Goal: Task Accomplishment & Management: Manage account settings

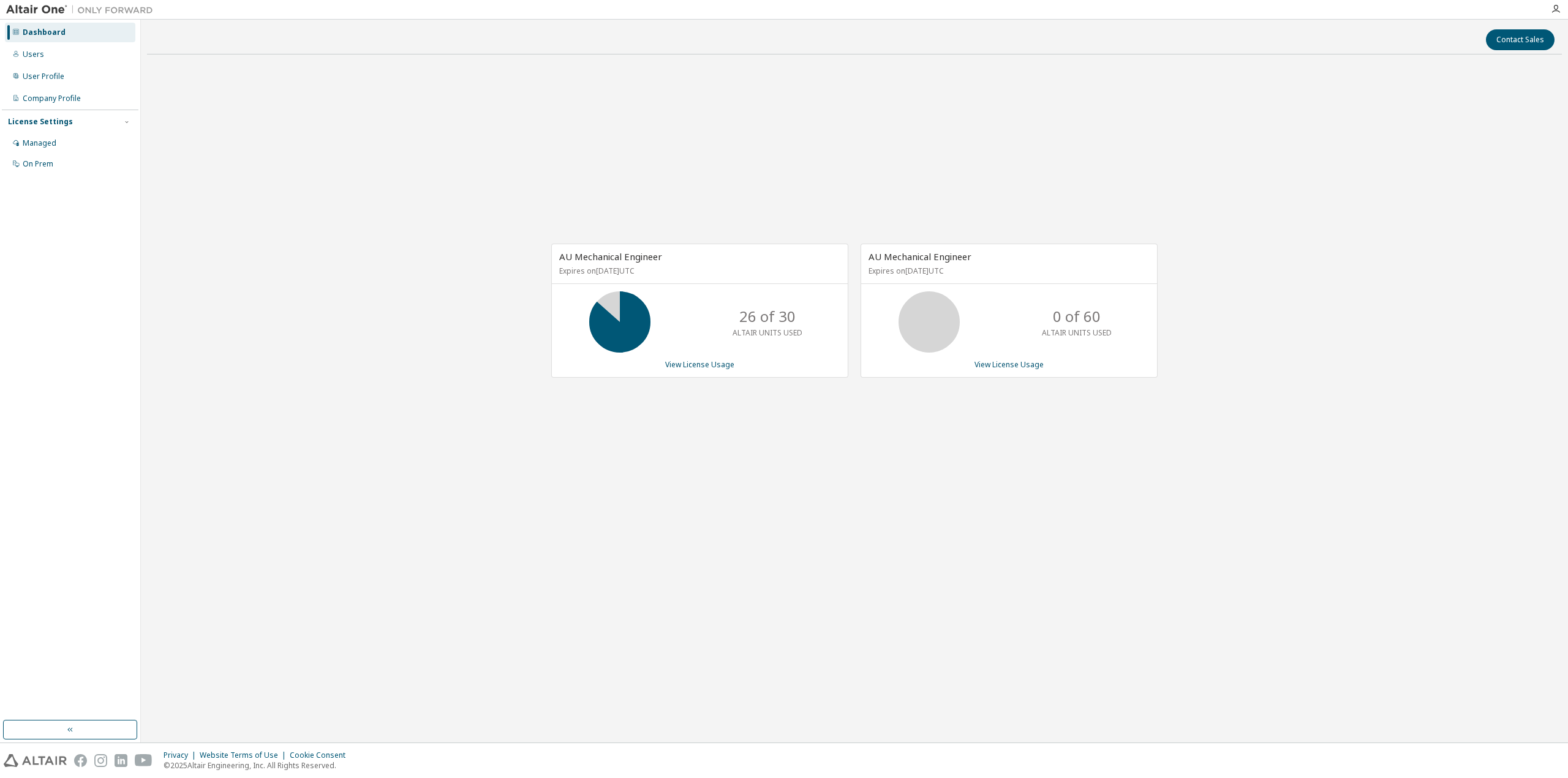
click at [1016, 369] on div "AU Mechanical Engineer Expires on [DATE] UTC 0 of 60 ALTAIR UNITS USED View Lic…" at bounding box center [1009, 311] width 297 height 134
click at [1029, 365] on link "View License Usage" at bounding box center [1009, 365] width 69 height 10
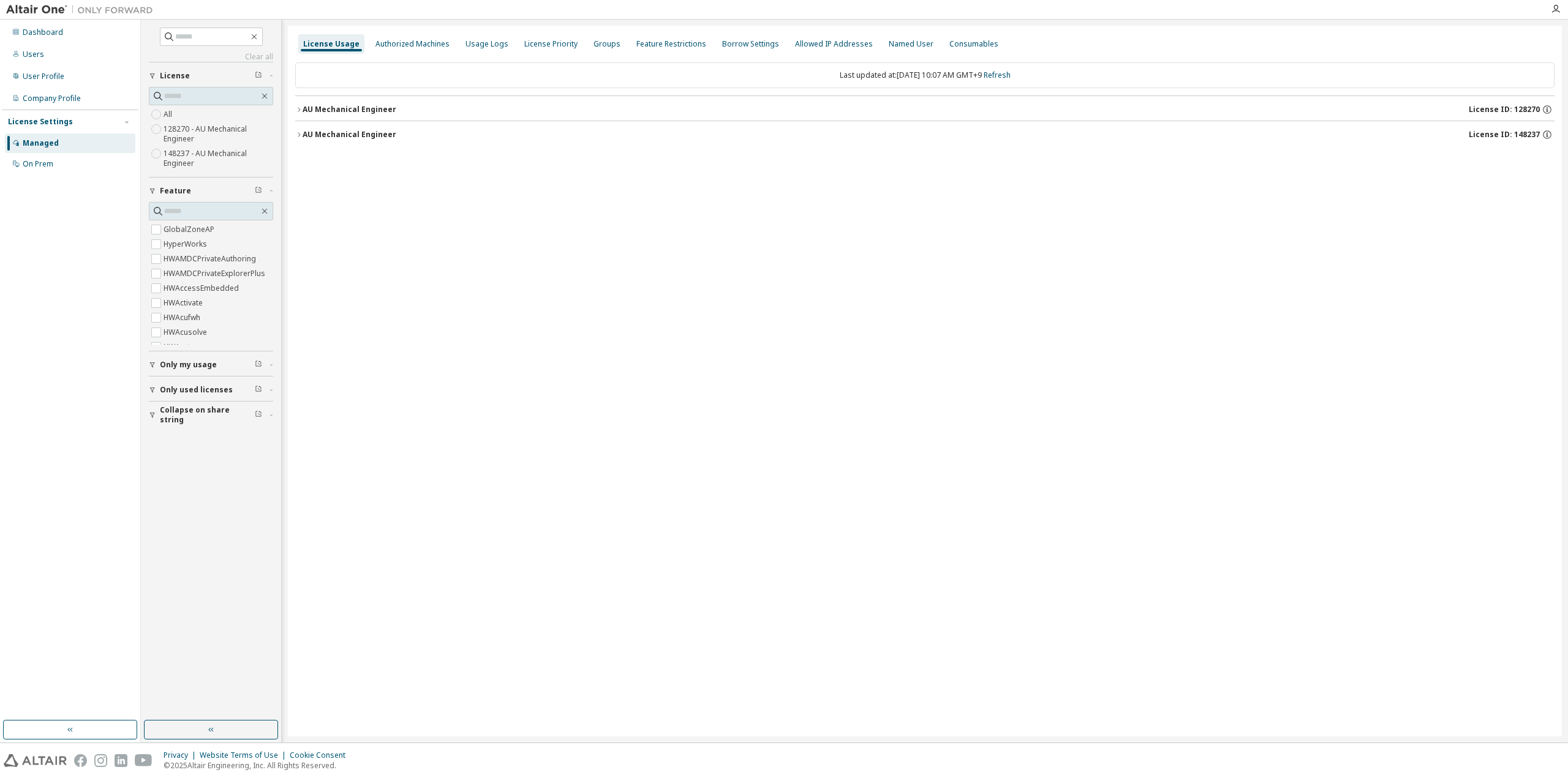
click at [186, 411] on span "Collapse on share string" at bounding box center [208, 415] width 95 height 20
click at [172, 392] on button "Only used licenses" at bounding box center [211, 389] width 124 height 27
click at [171, 362] on span "Only my usage" at bounding box center [189, 365] width 57 height 9
click at [180, 320] on span "Only my usage" at bounding box center [189, 316] width 57 height 9
click at [533, 392] on div "License Usage Authorized Machines Usage Logs License Priority Groups Feature Re…" at bounding box center [924, 381] width 1274 height 711
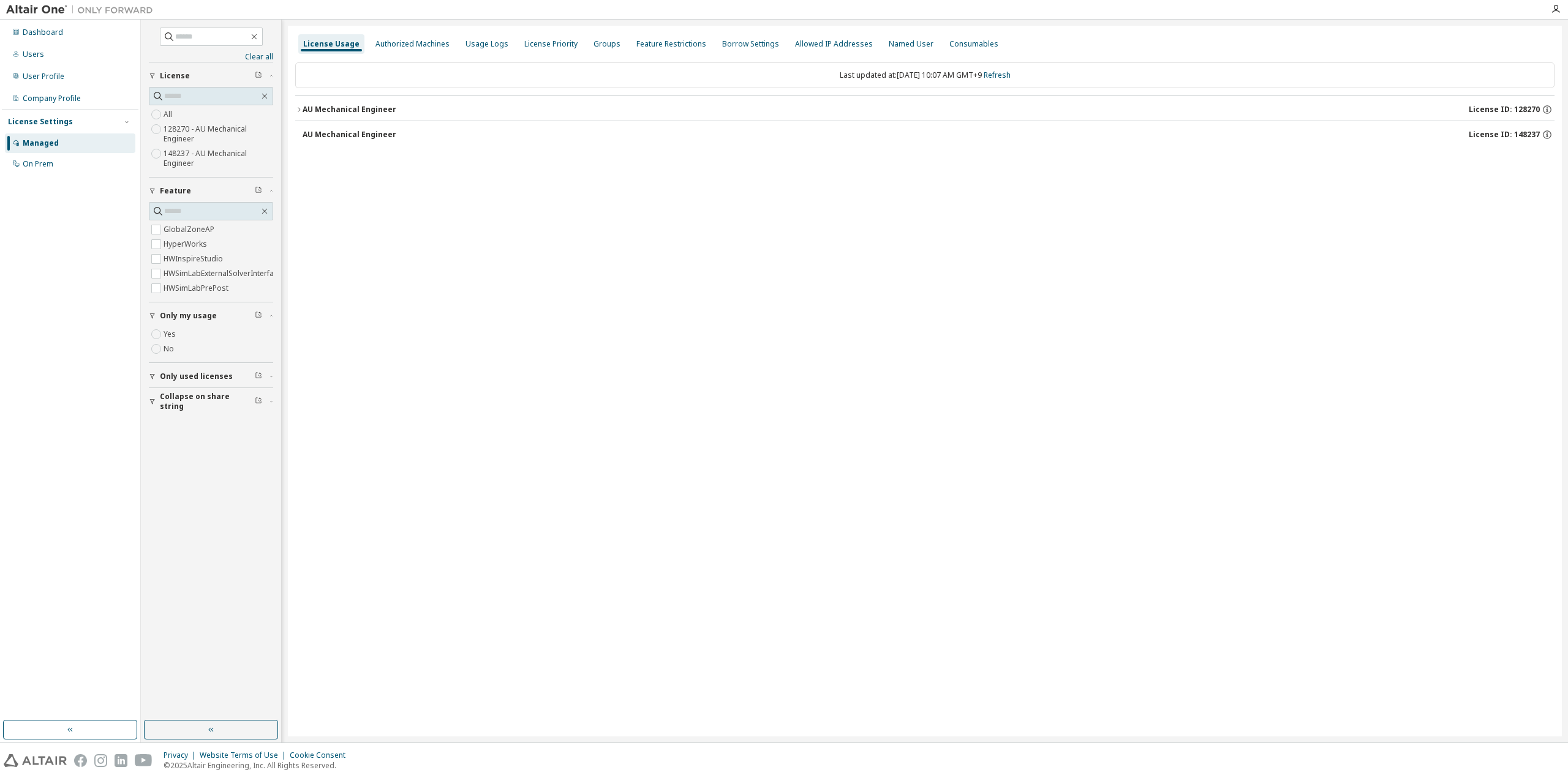
click at [202, 405] on span "Collapse on share string" at bounding box center [208, 401] width 95 height 20
click at [201, 378] on span "Only used licenses" at bounding box center [197, 376] width 73 height 9
click at [670, 378] on div "License Usage Authorized Machines Usage Logs License Priority Groups Feature Re…" at bounding box center [924, 381] width 1274 height 711
click at [217, 722] on button "button" at bounding box center [211, 730] width 134 height 20
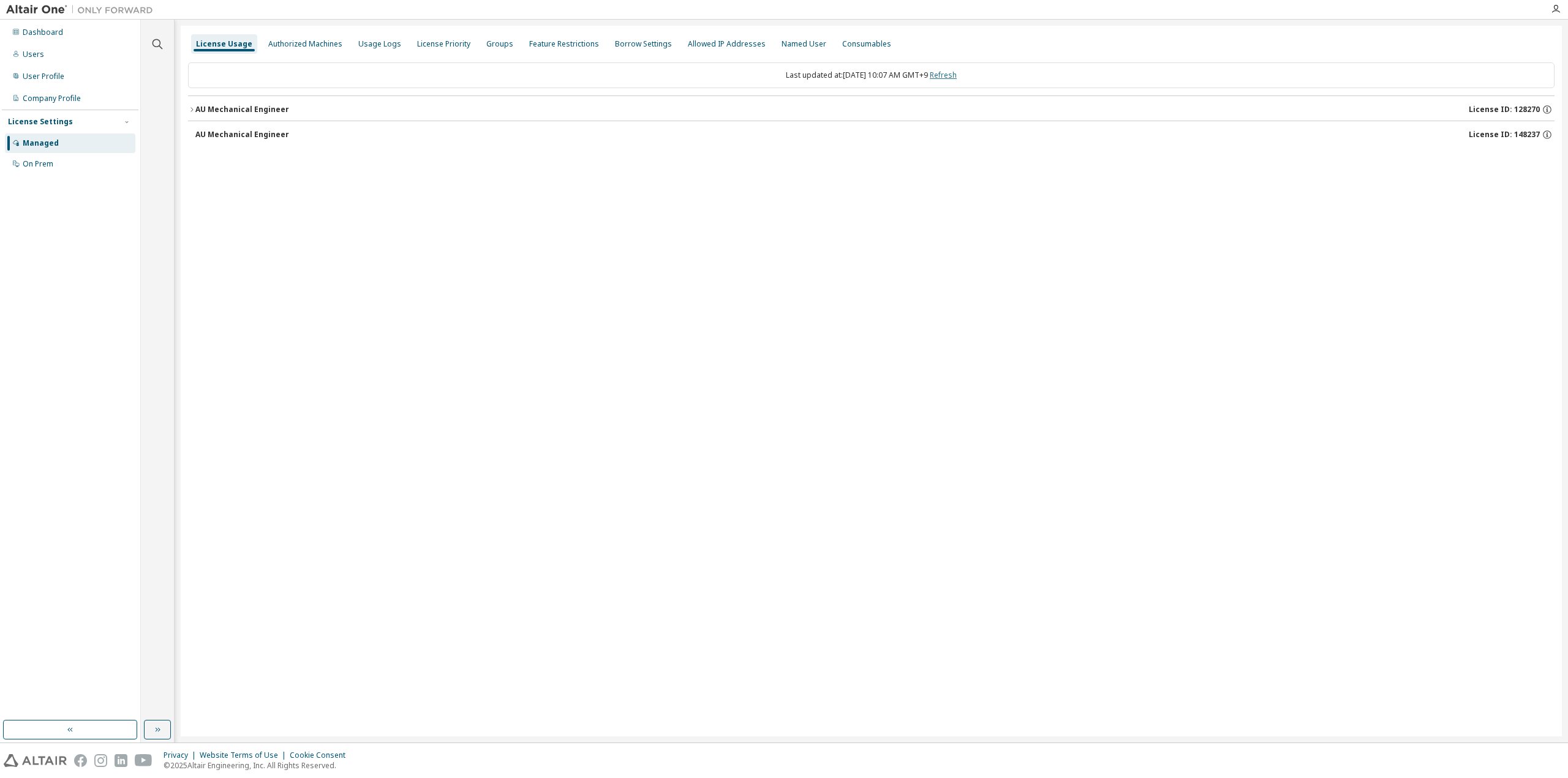
click at [956, 70] on link "Refresh" at bounding box center [943, 75] width 27 height 10
click at [240, 111] on div "AU Mechanical Engineer" at bounding box center [242, 109] width 94 height 9
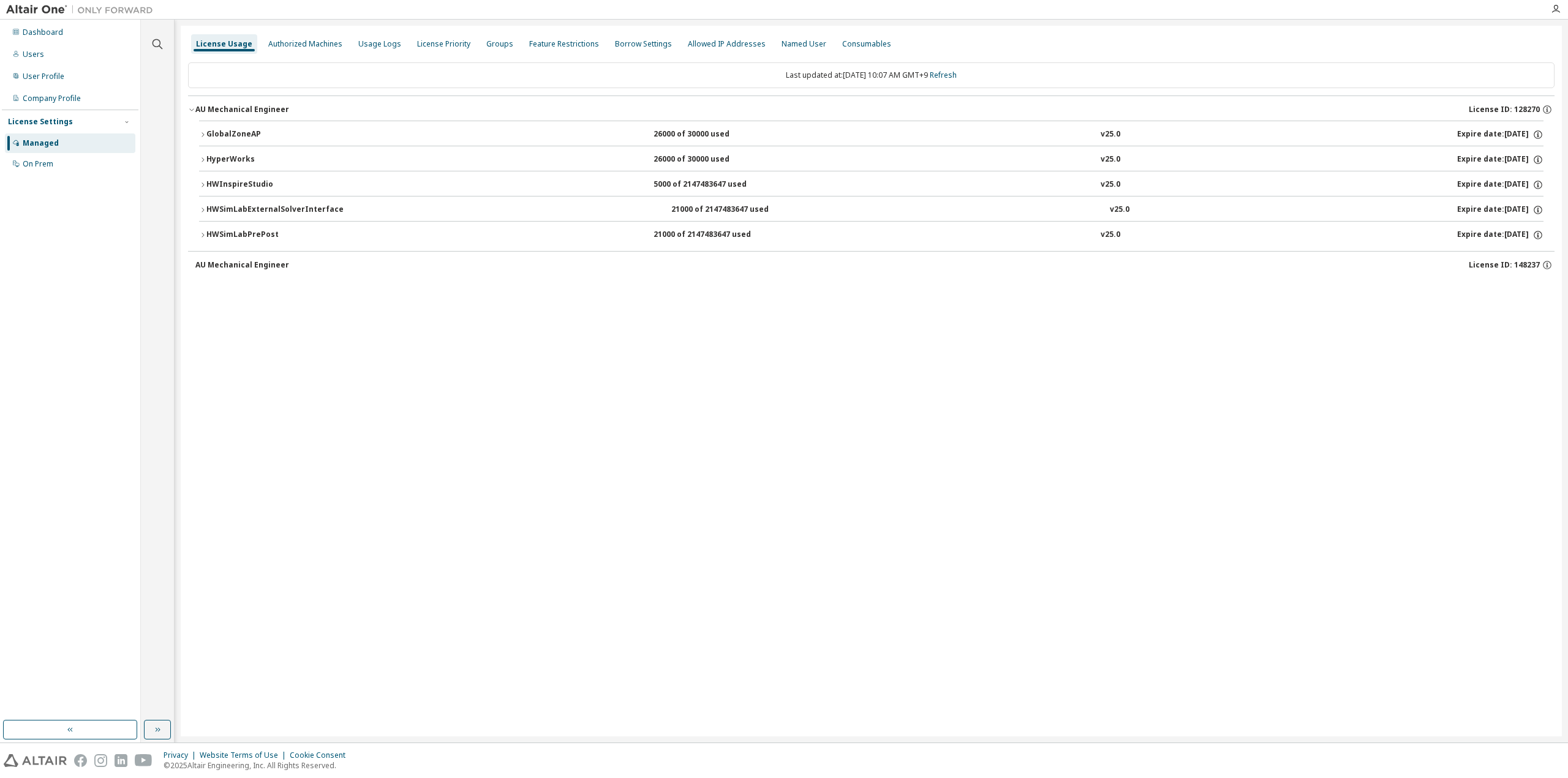
click at [229, 133] on div "GlobalZoneAP" at bounding box center [261, 134] width 110 height 11
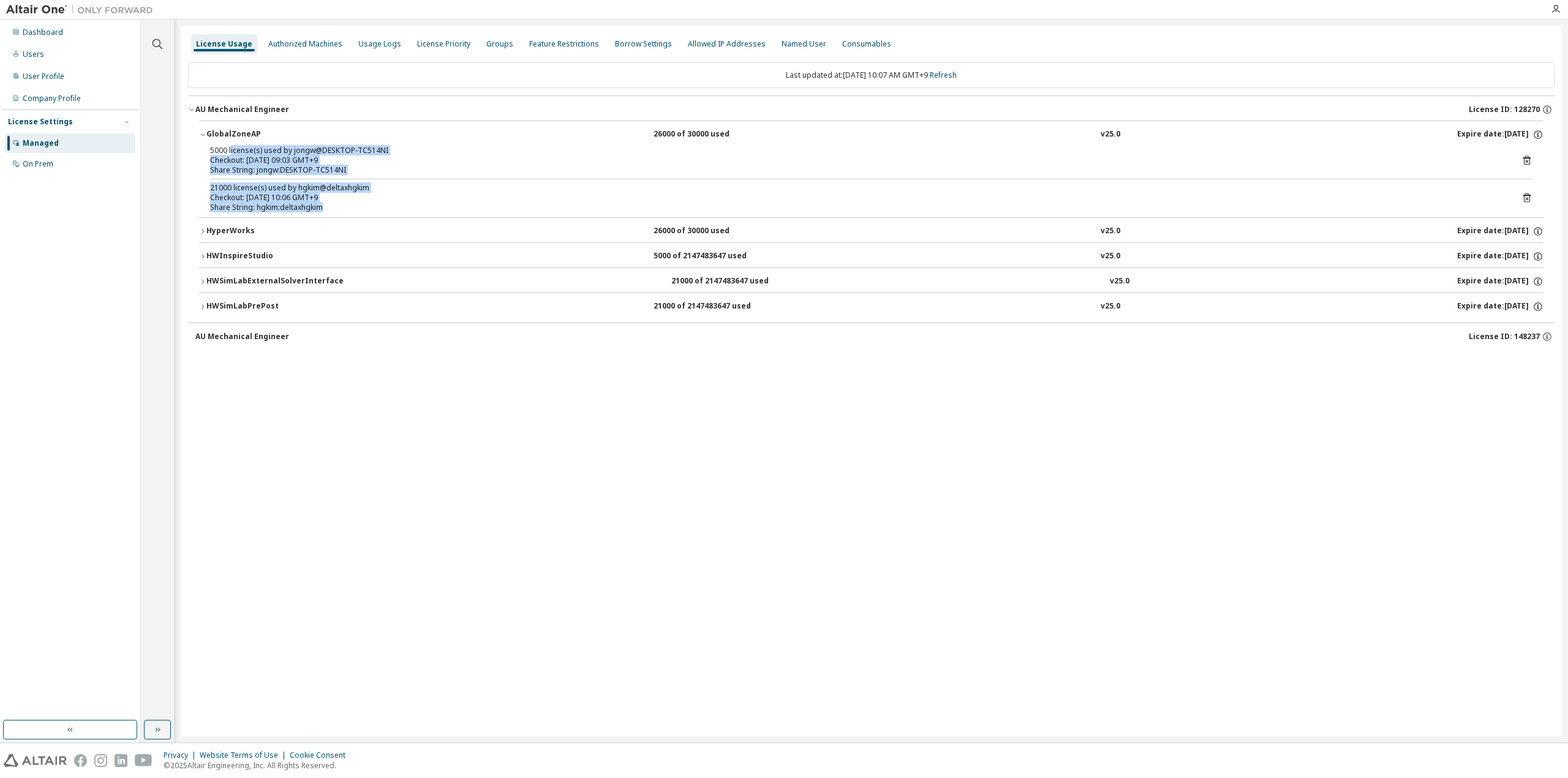
drag, startPoint x: 229, startPoint y: 149, endPoint x: 348, endPoint y: 204, distance: 131.1
click at [348, 204] on div "5000 license(s) used by jongw@DESKTOP-TC514NI Checkout: [DATE] 09:03 GMT+9 Shar…" at bounding box center [871, 181] width 1344 height 72
click at [348, 204] on div "Share String: hgkim:deltaxhgkim" at bounding box center [856, 207] width 1293 height 9
drag, startPoint x: 346, startPoint y: 205, endPoint x: 211, endPoint y: 153, distance: 144.7
click at [211, 153] on div "5000 license(s) used by jongw@DESKTOP-TC514NI Checkout: [DATE] 09:03 GMT+9 Shar…" at bounding box center [871, 181] width 1344 height 72
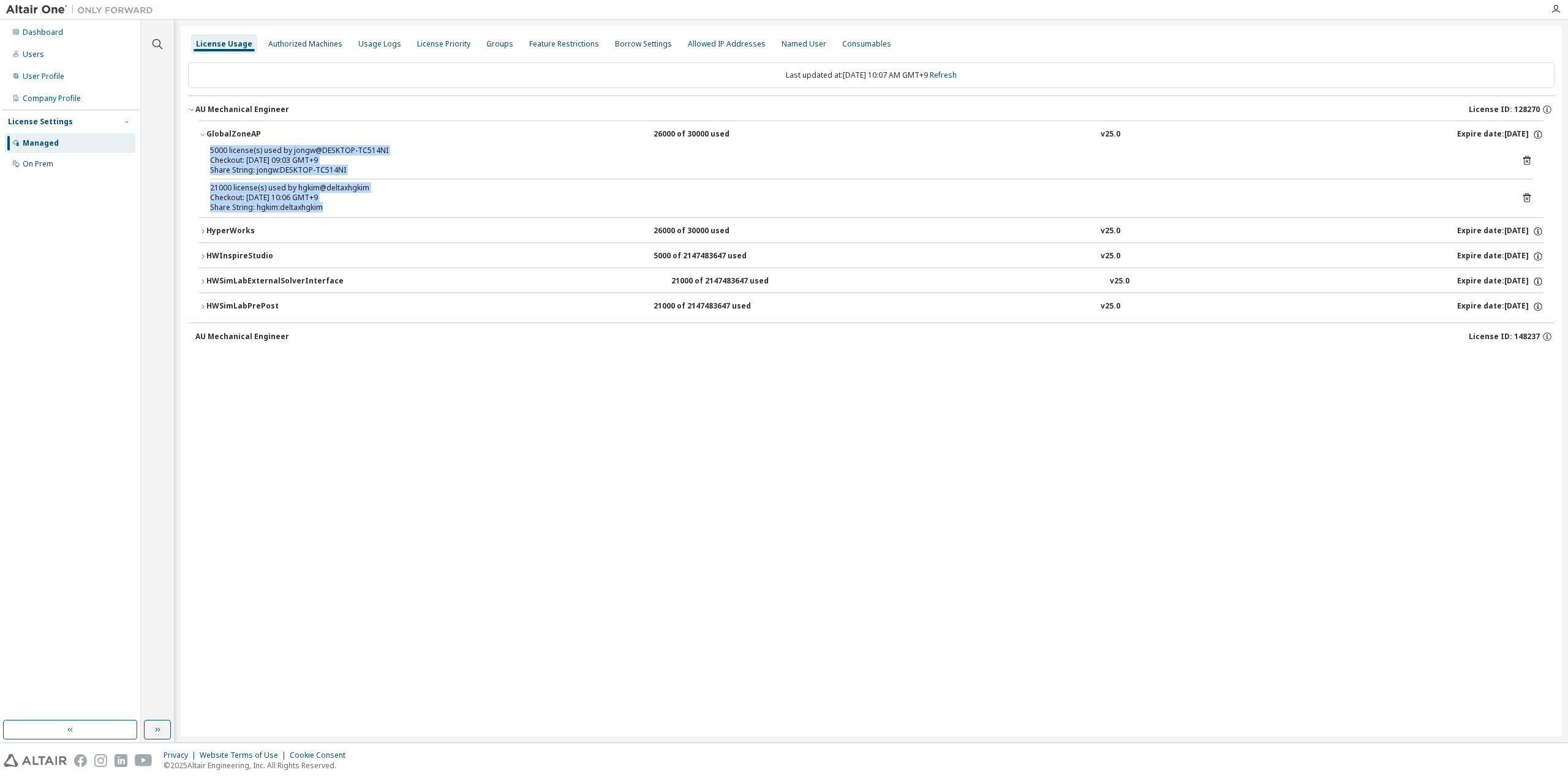
click at [211, 153] on div "5000 license(s) used by jongw@DESKTOP-TC514NI" at bounding box center [856, 150] width 1293 height 9
drag, startPoint x: 211, startPoint y: 153, endPoint x: 338, endPoint y: 209, distance: 138.8
click at [338, 209] on div "5000 license(s) used by jongw@DESKTOP-TC514NI Checkout: [DATE] 09:03 GMT+9 Shar…" at bounding box center [871, 181] width 1344 height 72
click at [338, 209] on div "Share String: hgkim:deltaxhgkim" at bounding box center [856, 207] width 1293 height 9
drag, startPoint x: 338, startPoint y: 209, endPoint x: 210, endPoint y: 149, distance: 141.4
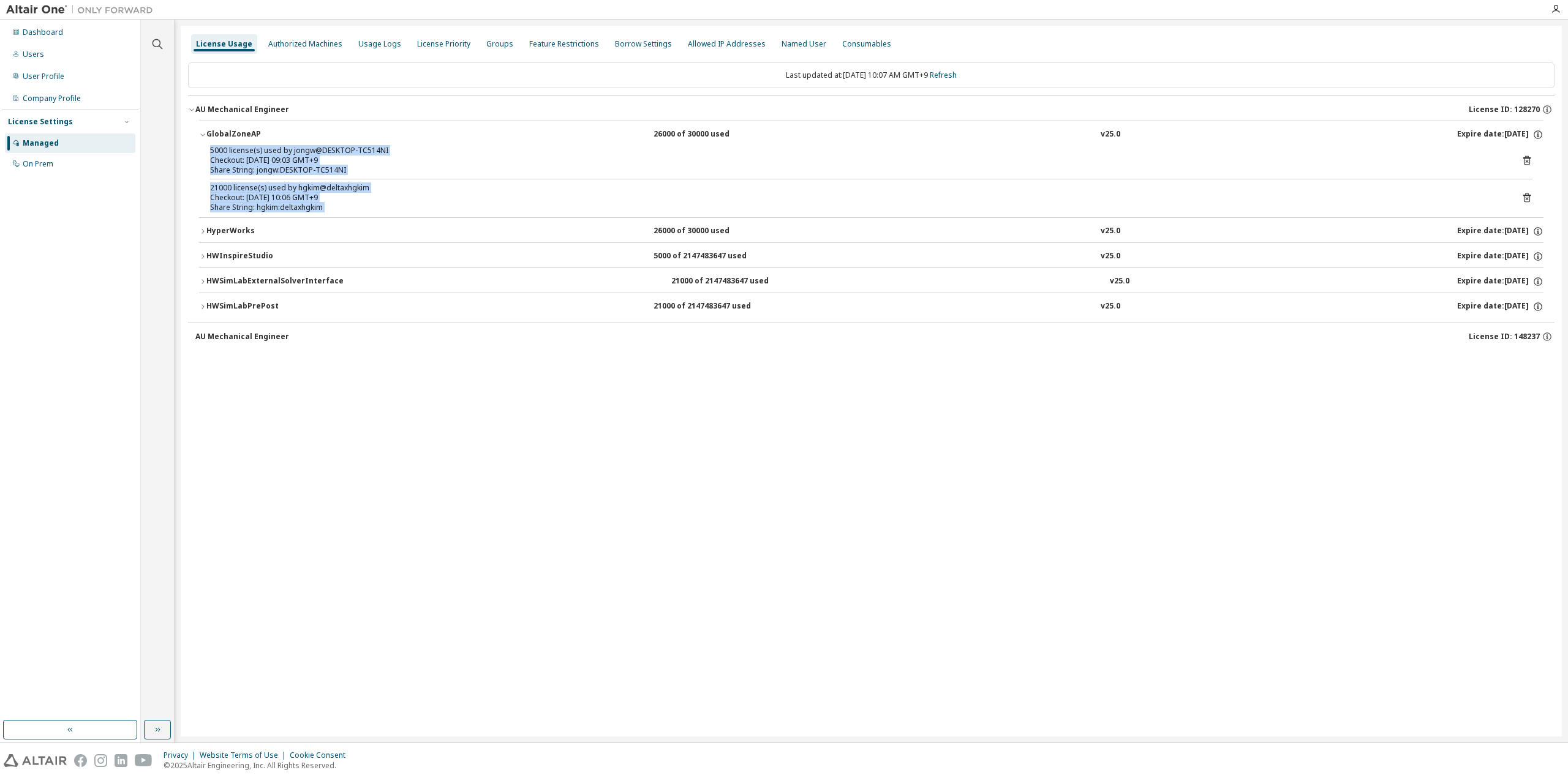
click at [210, 149] on div "5000 license(s) used by jongw@DESKTOP-TC514NI Checkout: [DATE] 09:03 GMT+9 Shar…" at bounding box center [871, 181] width 1344 height 72
click at [210, 149] on div "5000 license(s) used by jongw@DESKTOP-TC514NI" at bounding box center [856, 150] width 1293 height 9
drag, startPoint x: 210, startPoint y: 149, endPoint x: 376, endPoint y: 214, distance: 178.3
click at [376, 214] on div "5000 license(s) used by jongw@DESKTOP-TC514NI Checkout: [DATE] 09:03 GMT+9 Shar…" at bounding box center [871, 181] width 1344 height 72
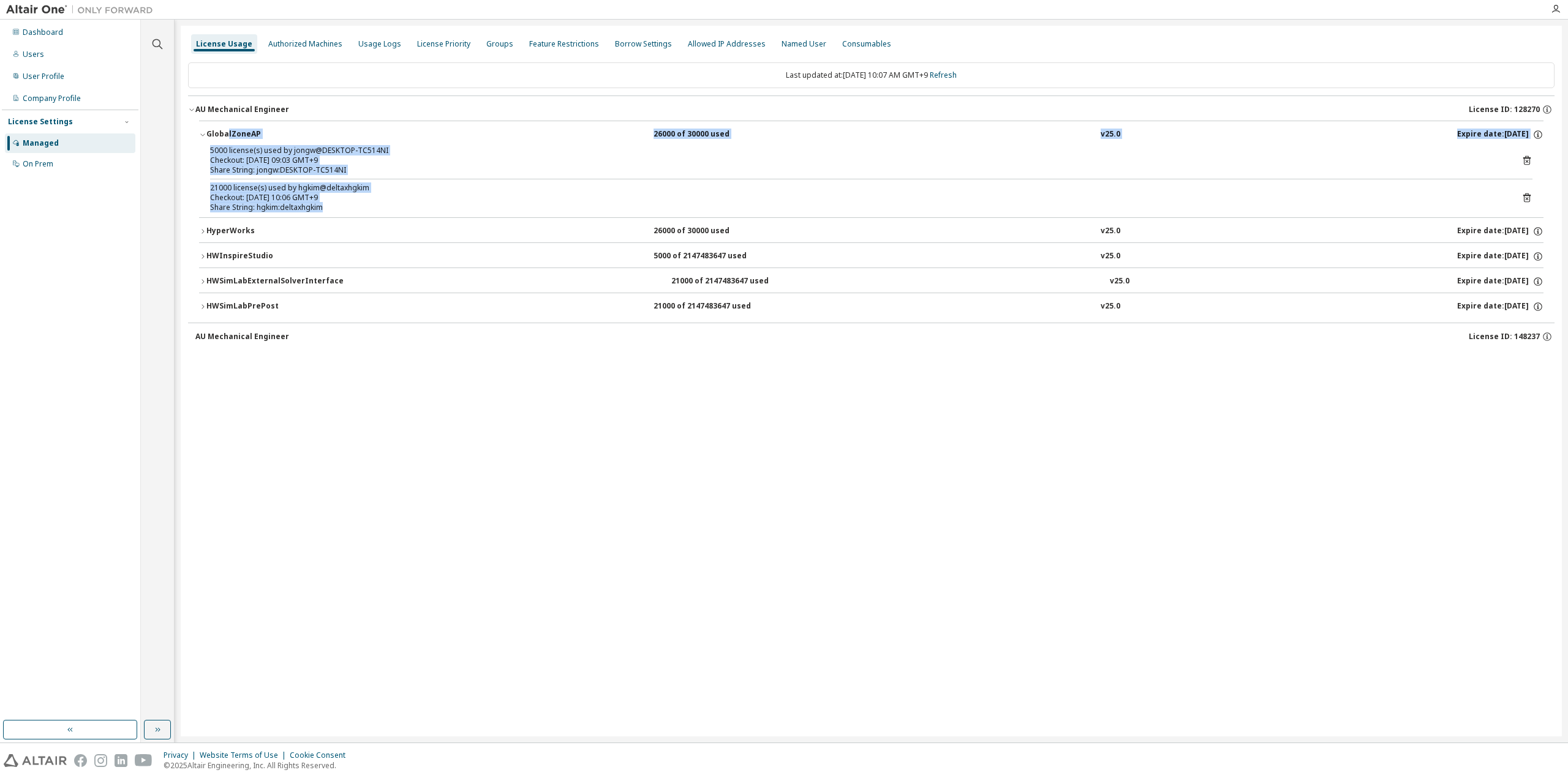
drag, startPoint x: 264, startPoint y: 164, endPoint x: 227, endPoint y: 142, distance: 43.0
click at [227, 142] on div "GlobalZoneAP 26000 of 30000 used v25.0 Expire date: [DATE] 5000 license(s) used…" at bounding box center [871, 169] width 1344 height 96
click at [227, 142] on button "GlobalZoneAP 26000 of 30000 used v25.0 Expire date: [DATE]" at bounding box center [871, 134] width 1344 height 27
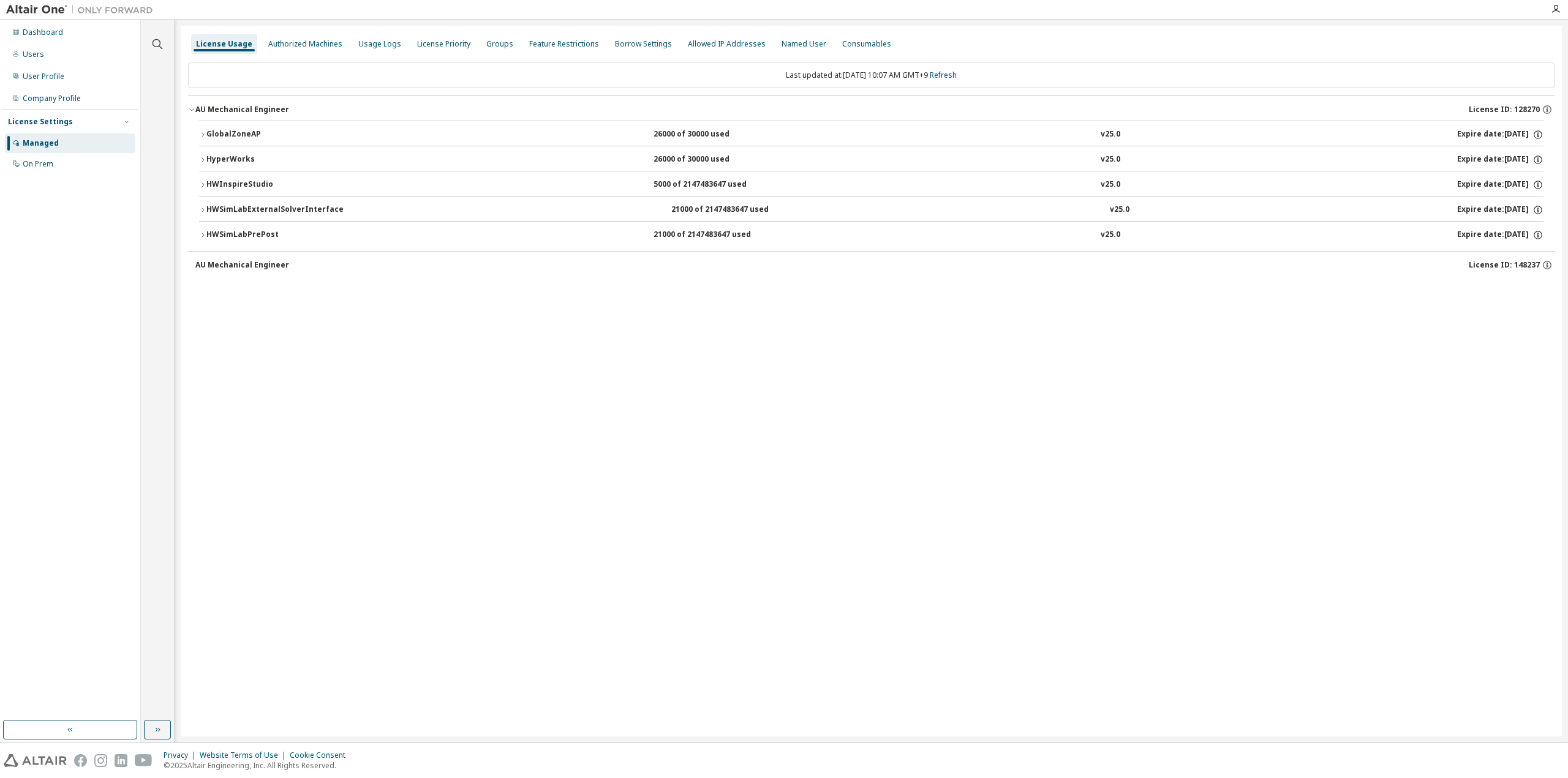
click at [524, 529] on div "License Usage Authorized Machines Usage Logs License Priority Groups Feature Re…" at bounding box center [871, 381] width 1381 height 711
